Goal: Transaction & Acquisition: Book appointment/travel/reservation

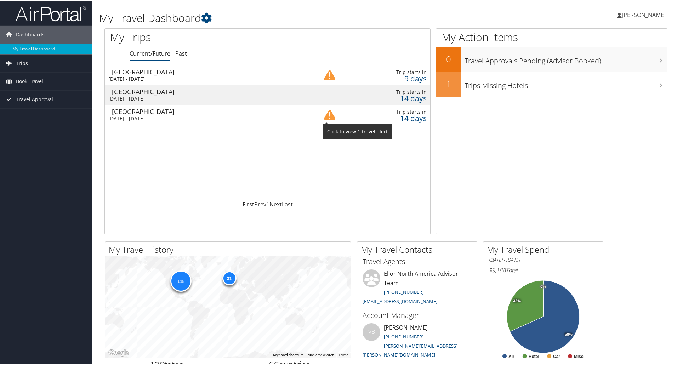
click at [330, 114] on img at bounding box center [329, 114] width 11 height 11
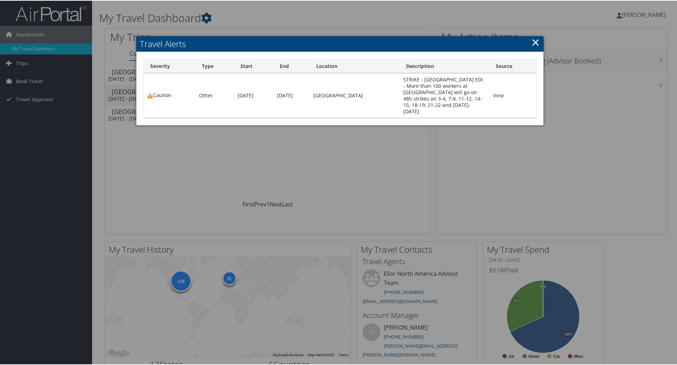
click at [535, 42] on link "×" at bounding box center [536, 41] width 8 height 14
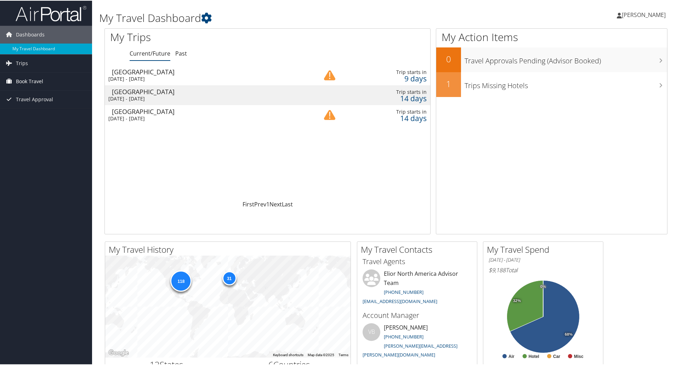
click at [39, 84] on span "Book Travel" at bounding box center [29, 81] width 27 height 18
click at [41, 114] on link "Book/Manage Online Trips" at bounding box center [46, 116] width 92 height 11
